Goal: Transaction & Acquisition: Obtain resource

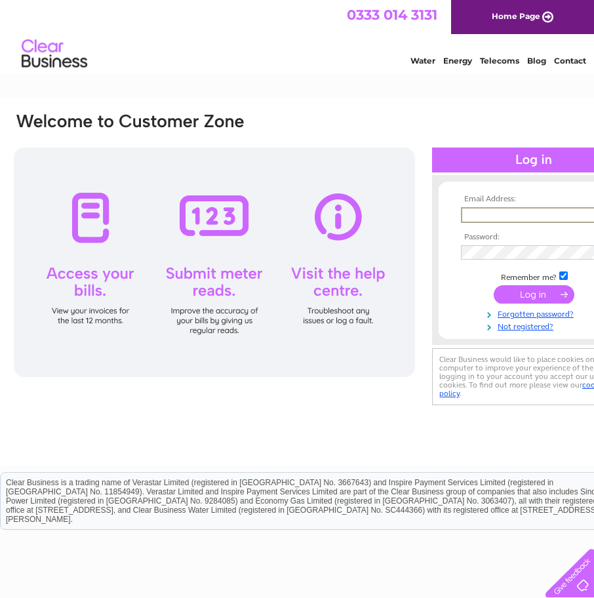
click at [488, 213] on input "text" at bounding box center [529, 215] width 136 height 16
type input "mikeglover@crownparkestates.co.uk"
click at [552, 292] on input "submit" at bounding box center [534, 293] width 81 height 18
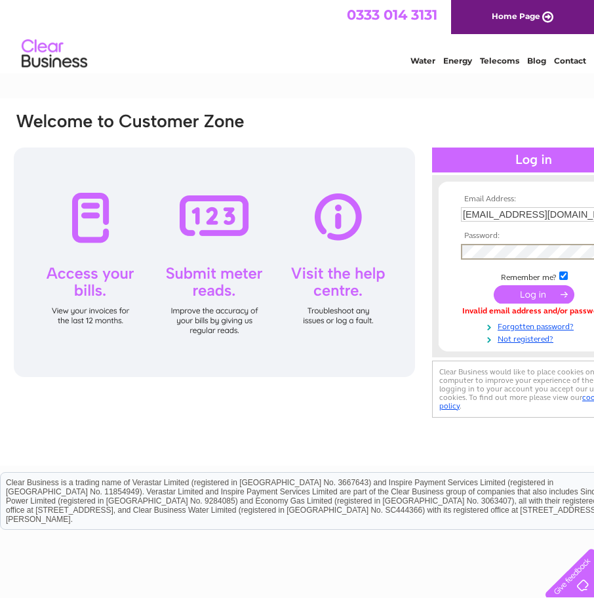
click at [517, 291] on input "submit" at bounding box center [534, 294] width 81 height 18
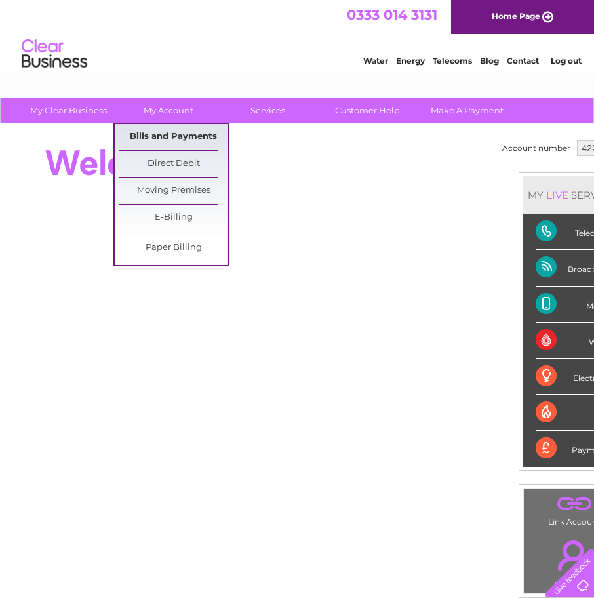
click at [182, 136] on link "Bills and Payments" at bounding box center [173, 137] width 108 height 26
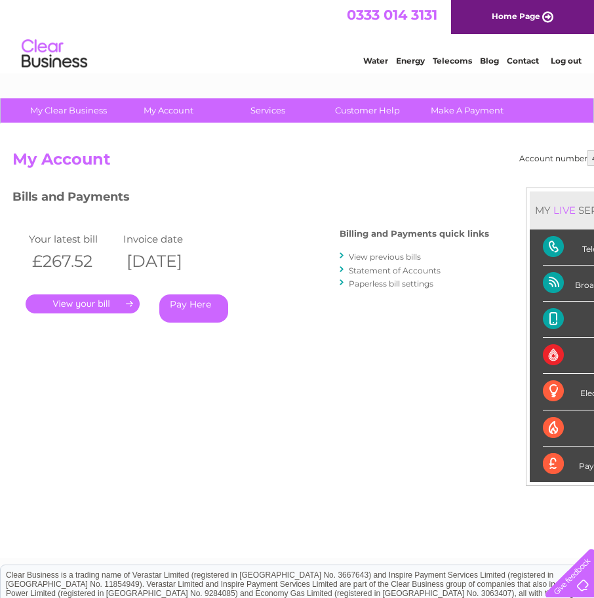
click at [127, 302] on link "." at bounding box center [83, 303] width 114 height 19
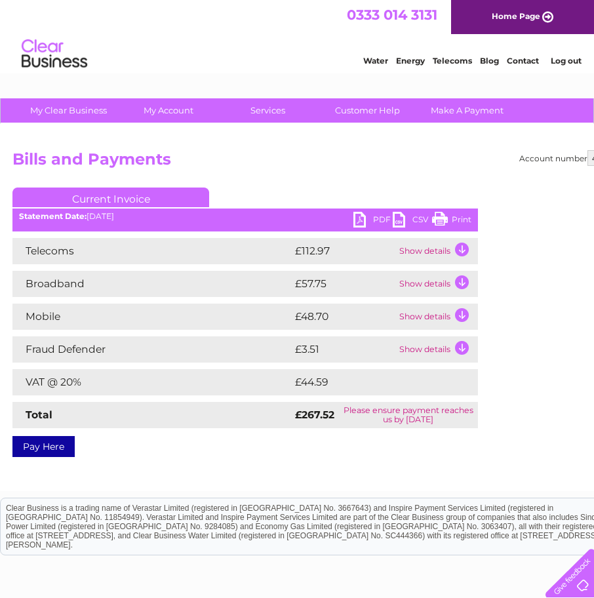
click at [363, 224] on link "PDF" at bounding box center [372, 221] width 39 height 19
click at [362, 224] on link "PDF" at bounding box center [372, 221] width 39 height 19
